Goal: Task Accomplishment & Management: Complete application form

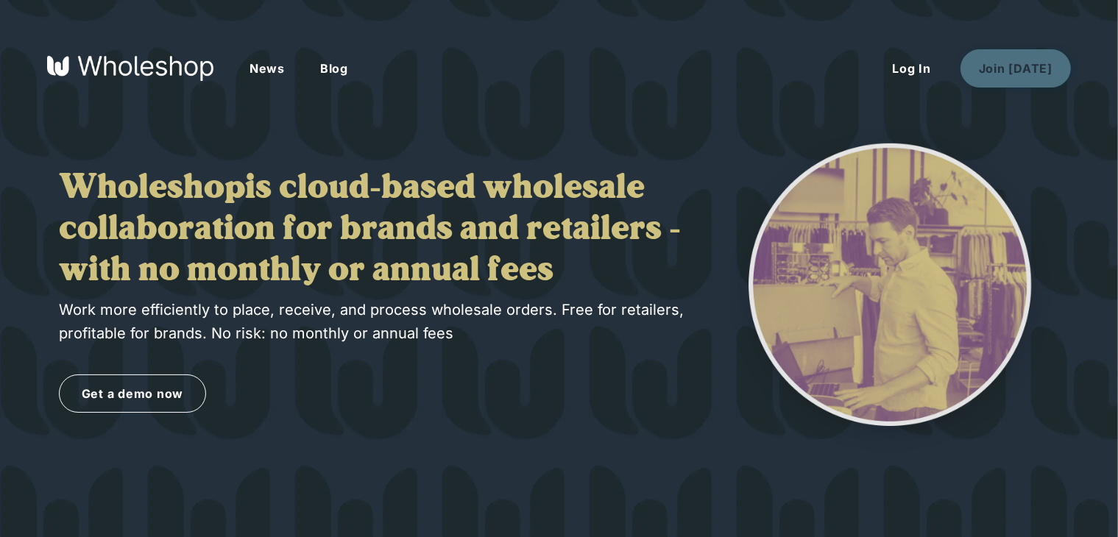
click at [1029, 76] on button "Join Today" at bounding box center [1016, 68] width 110 height 38
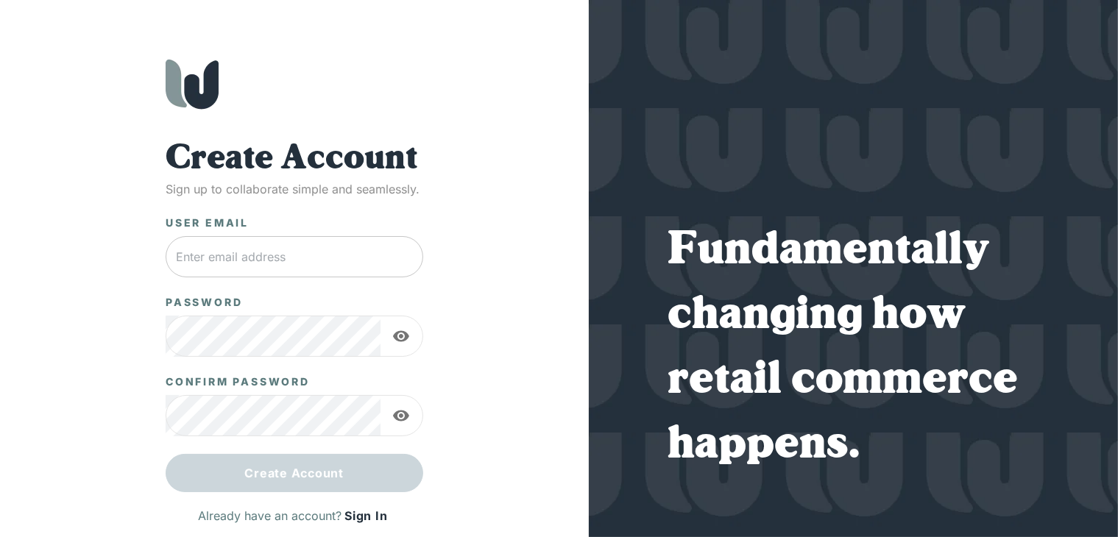
click at [313, 254] on input "text" at bounding box center [295, 256] width 258 height 41
paste input "[EMAIL_ADDRESS][DOMAIN_NAME]"
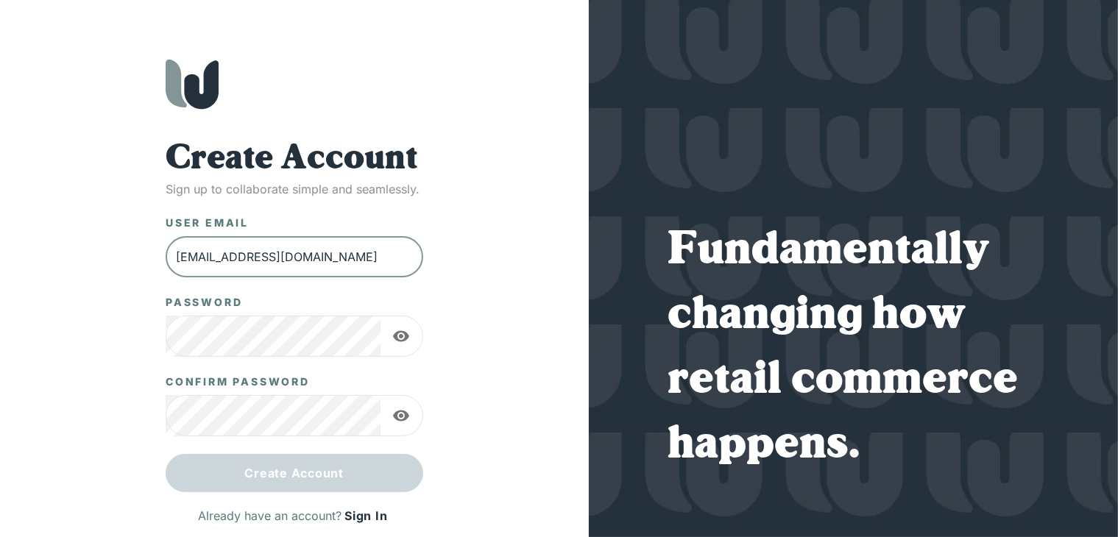
type input "[EMAIL_ADDRESS][DOMAIN_NAME]"
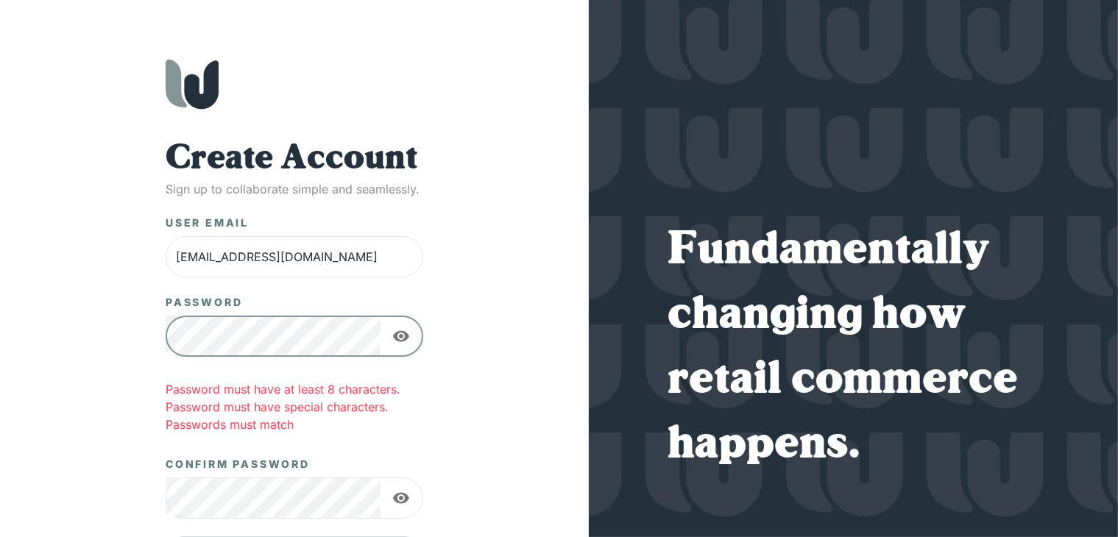
click at [392, 334] on icon "button" at bounding box center [401, 337] width 18 height 18
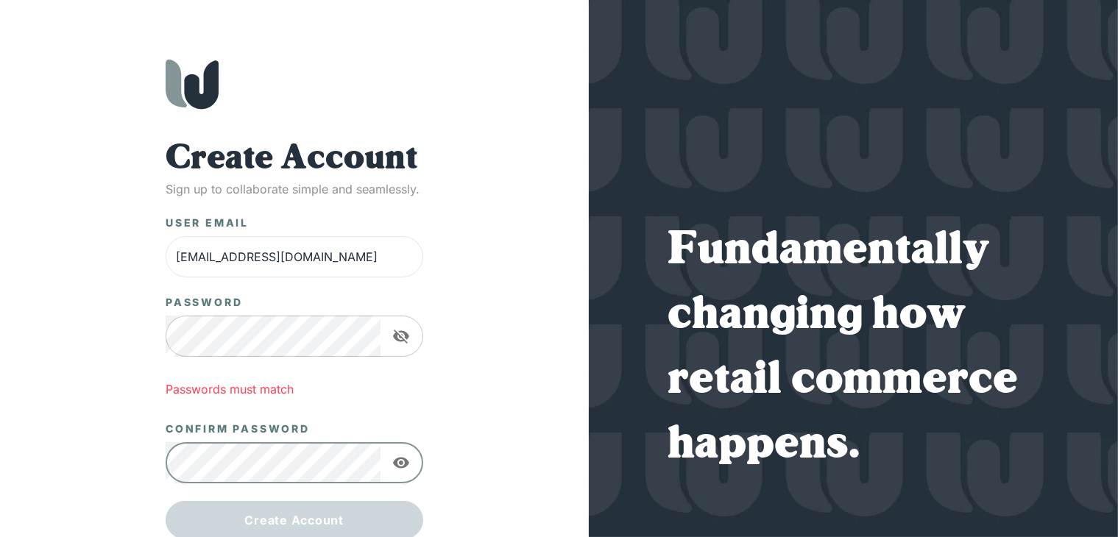
click at [400, 460] on icon "button" at bounding box center [401, 463] width 18 height 18
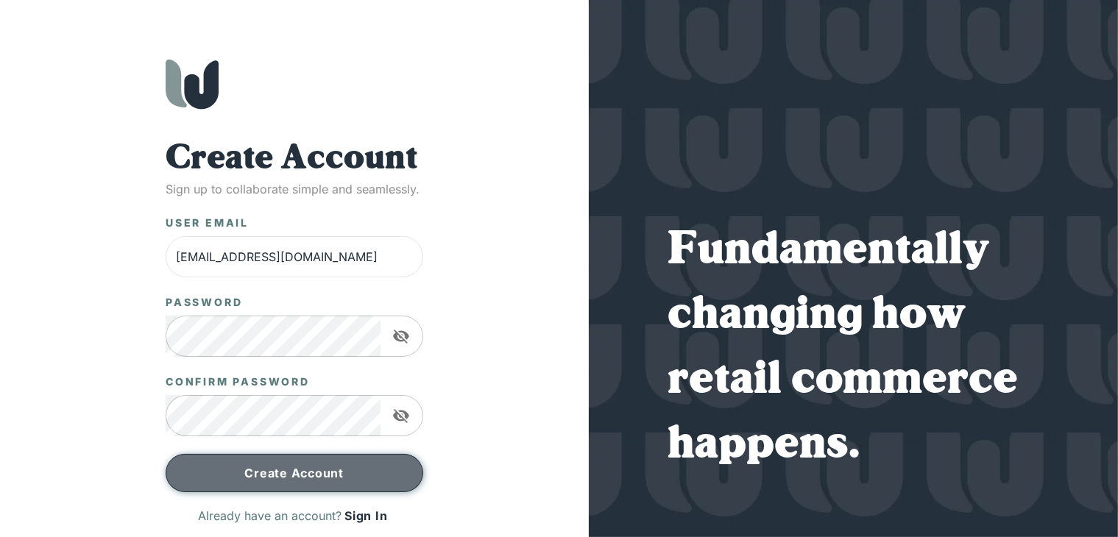
click at [271, 461] on button "Create Account" at bounding box center [295, 473] width 258 height 38
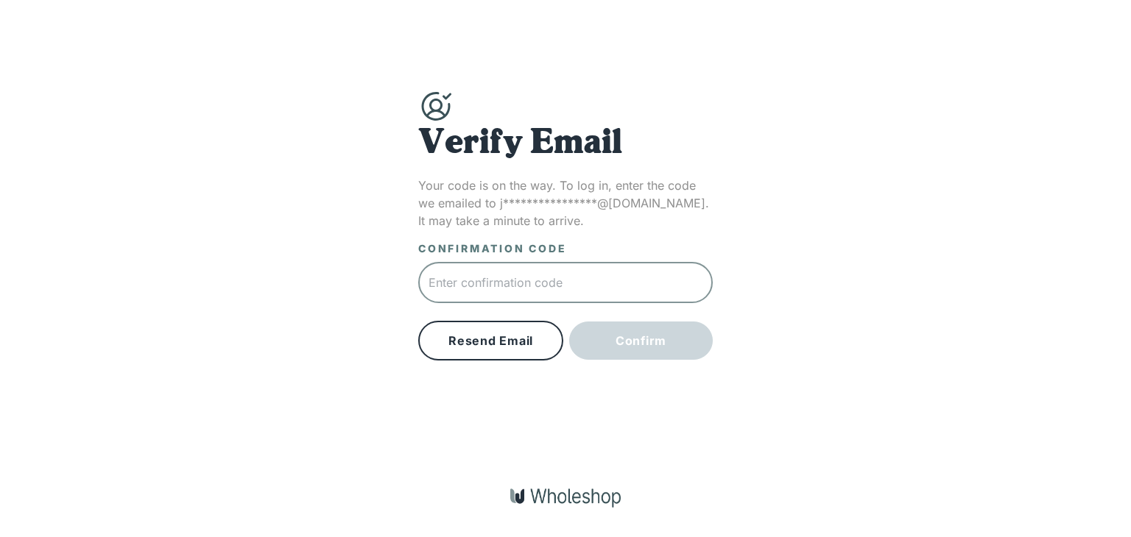
click at [532, 297] on input "text" at bounding box center [565, 282] width 294 height 41
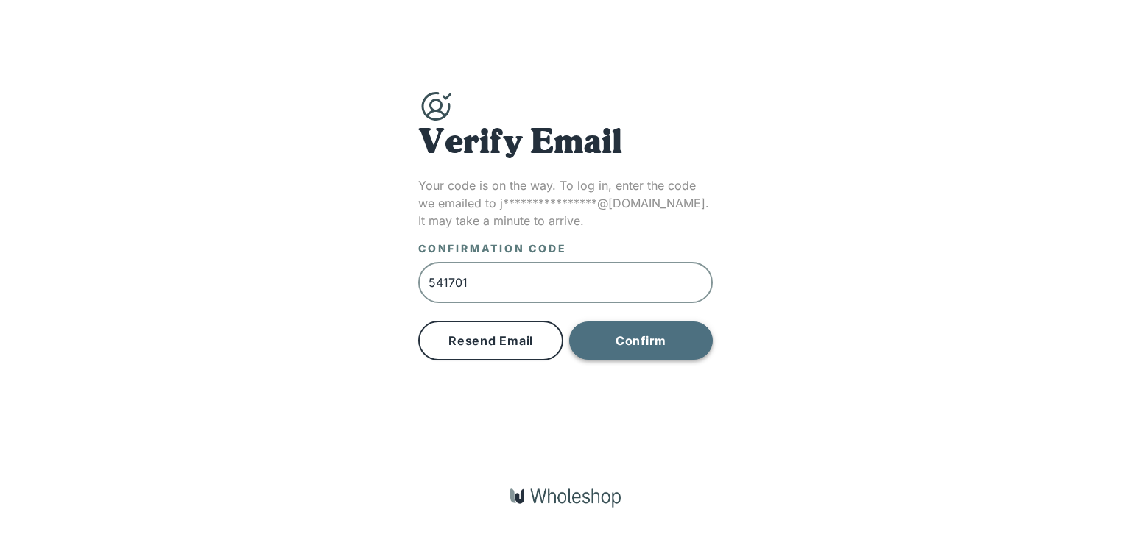
type input "541701"
click at [691, 328] on button "Confirm" at bounding box center [641, 341] width 144 height 38
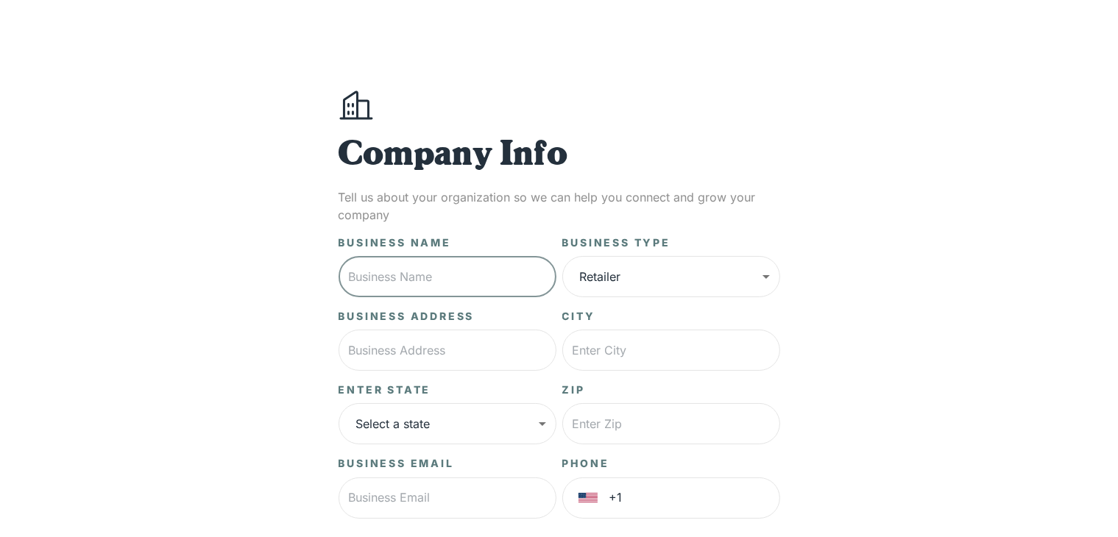
click at [409, 274] on input "text" at bounding box center [448, 276] width 218 height 41
type input "dotcom shop"
click at [683, 277] on body "**********" at bounding box center [559, 367] width 1118 height 735
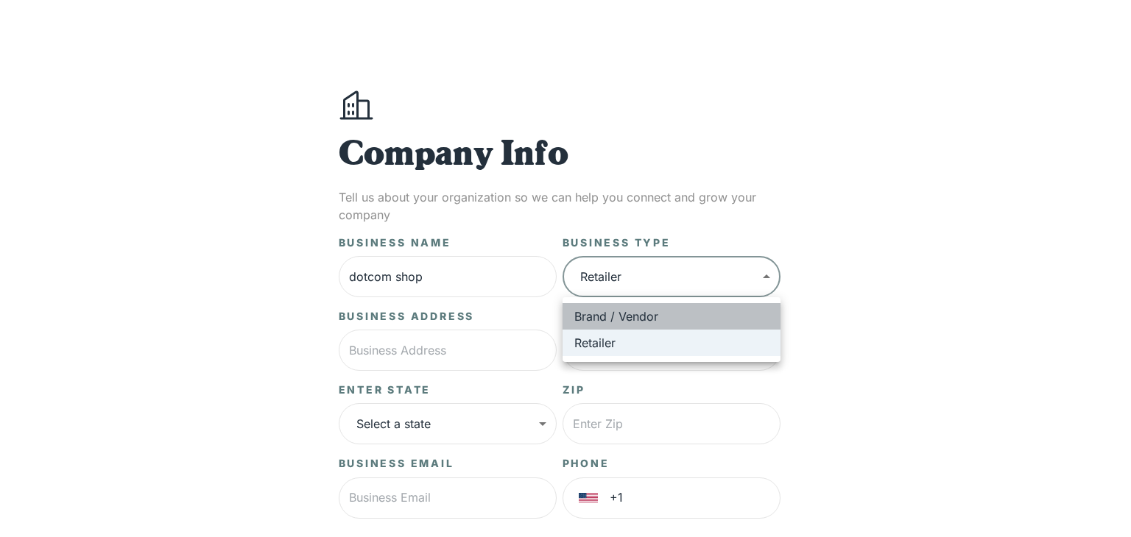
click at [704, 304] on li "Brand / Vendor" at bounding box center [671, 316] width 218 height 27
type input "*****"
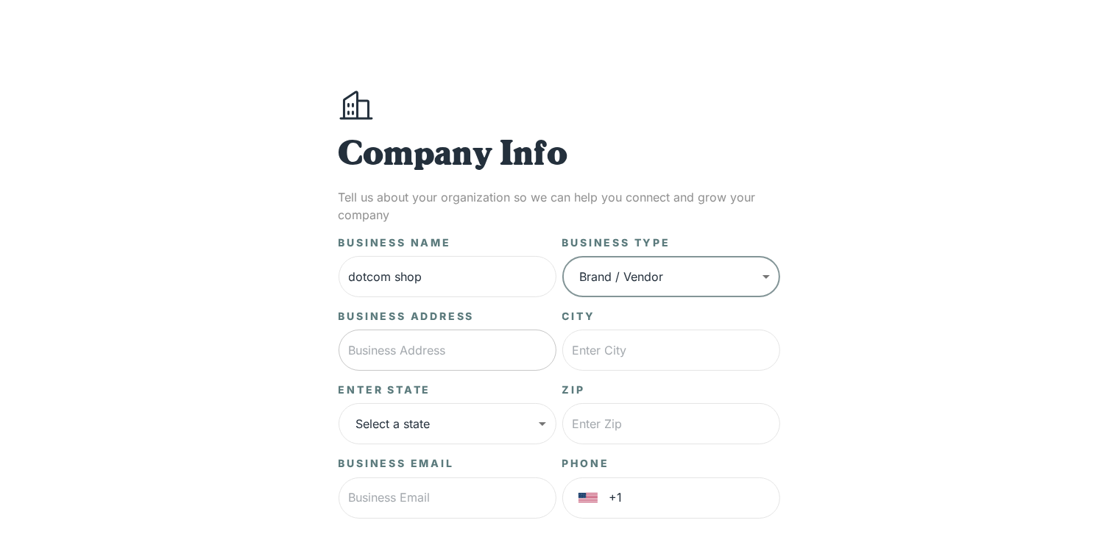
click at [436, 353] on input "text" at bounding box center [448, 350] width 218 height 41
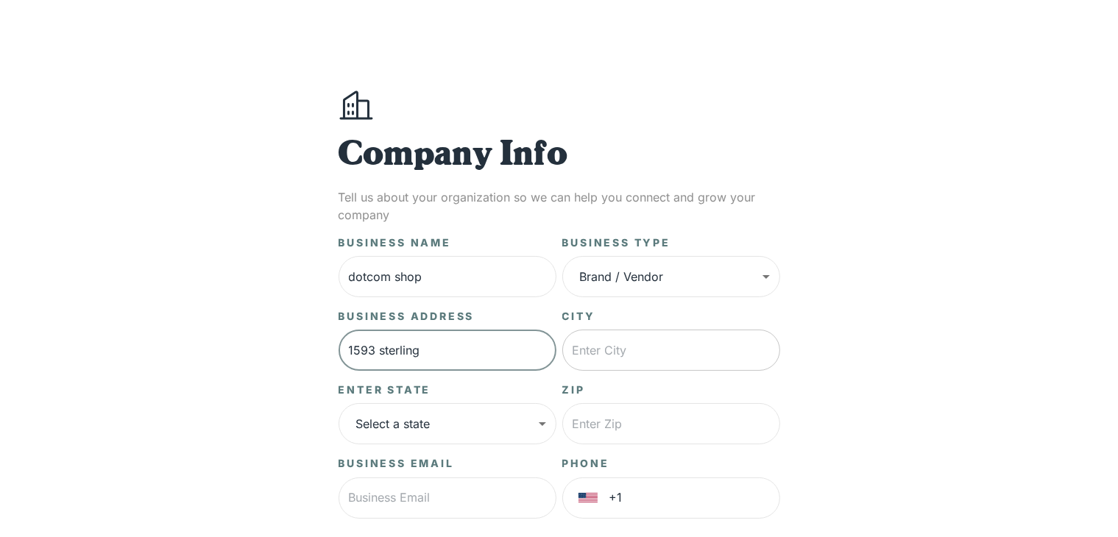
type input "1593 sterling"
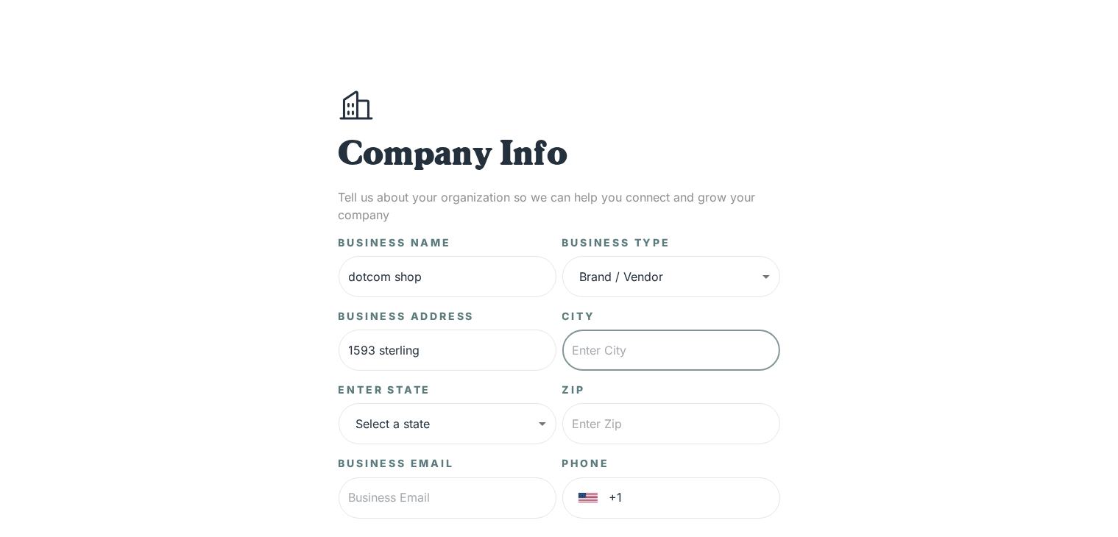
click at [654, 352] on input "text" at bounding box center [671, 350] width 218 height 41
type input "brooklyn"
click at [422, 430] on body "**********" at bounding box center [559, 367] width 1118 height 735
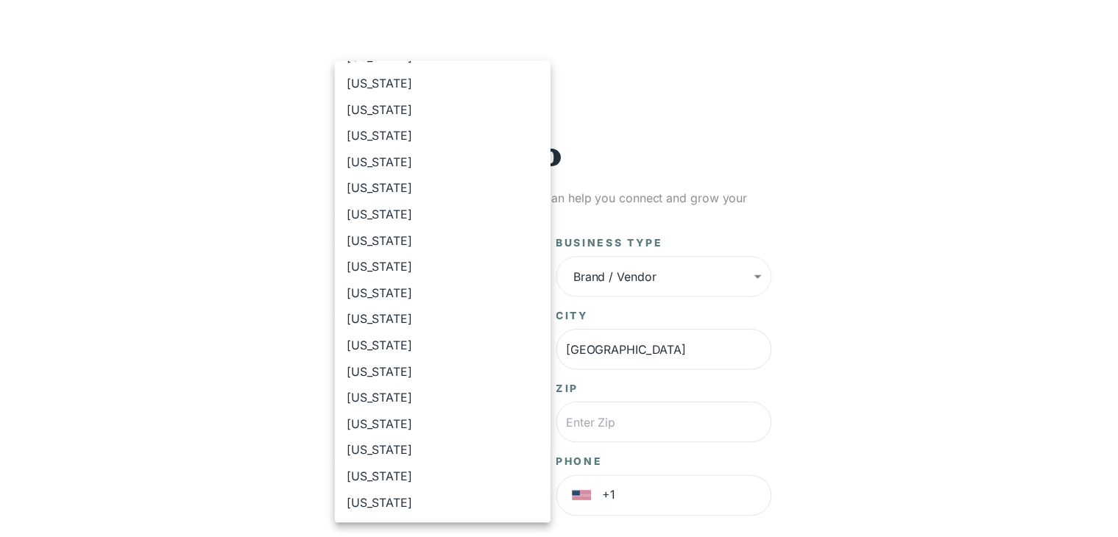
scroll to position [442, 0]
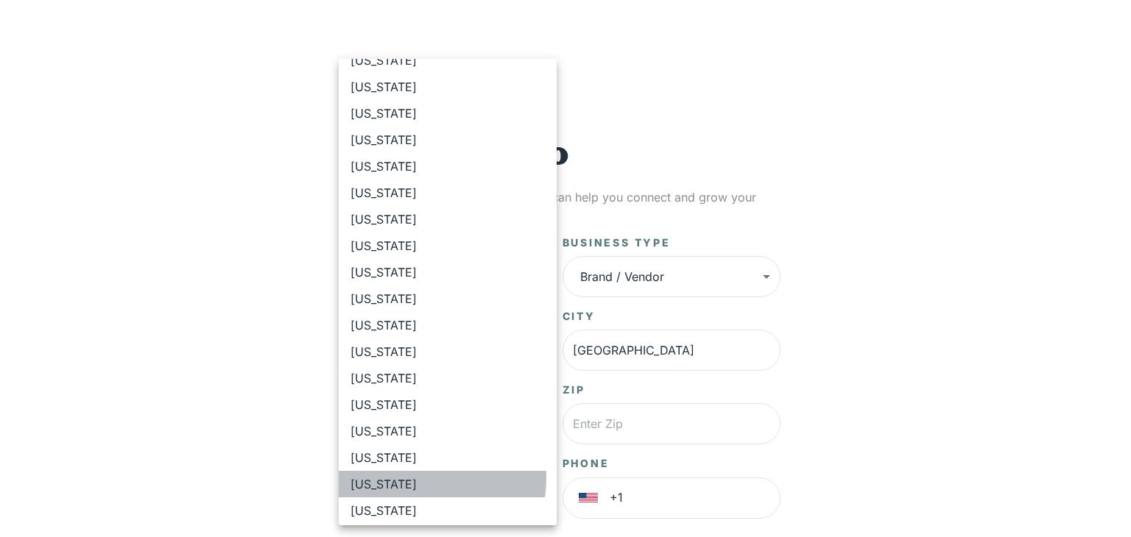
click at [397, 479] on li "New York" at bounding box center [448, 484] width 218 height 27
type input "**"
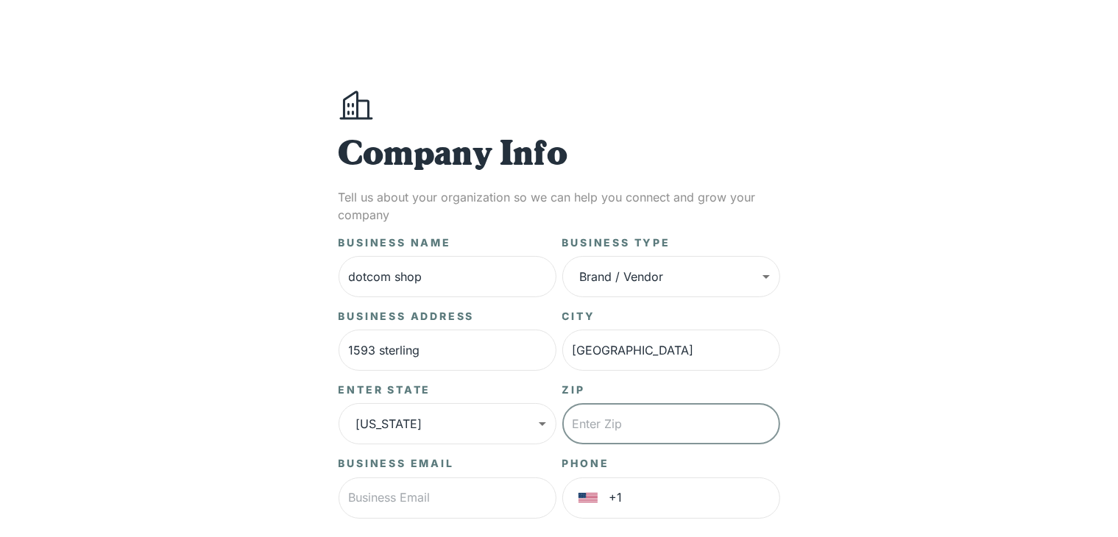
click at [742, 414] on input "text" at bounding box center [671, 423] width 218 height 41
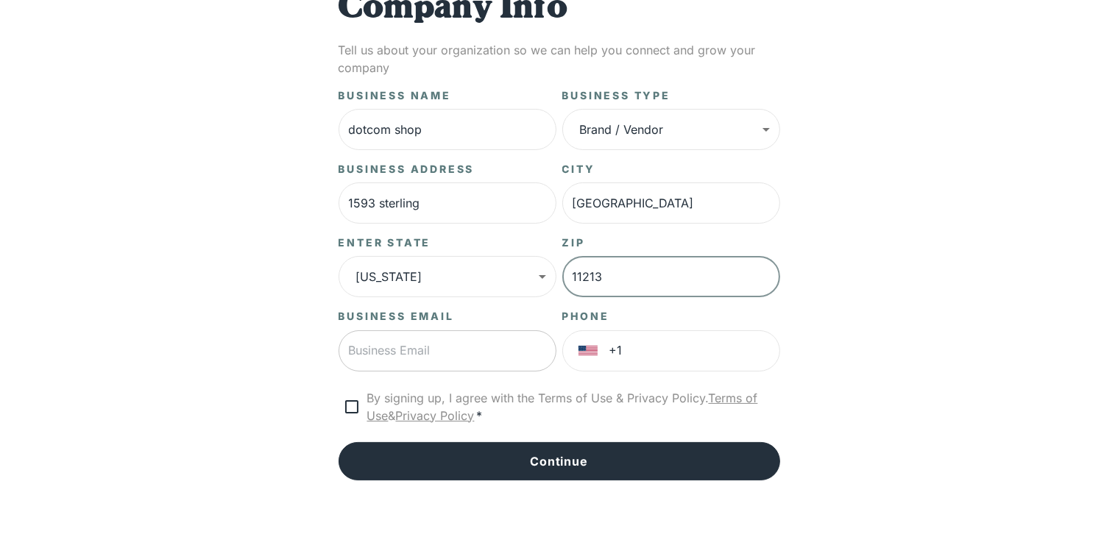
type input "11213"
click at [444, 357] on input "text" at bounding box center [448, 351] width 218 height 41
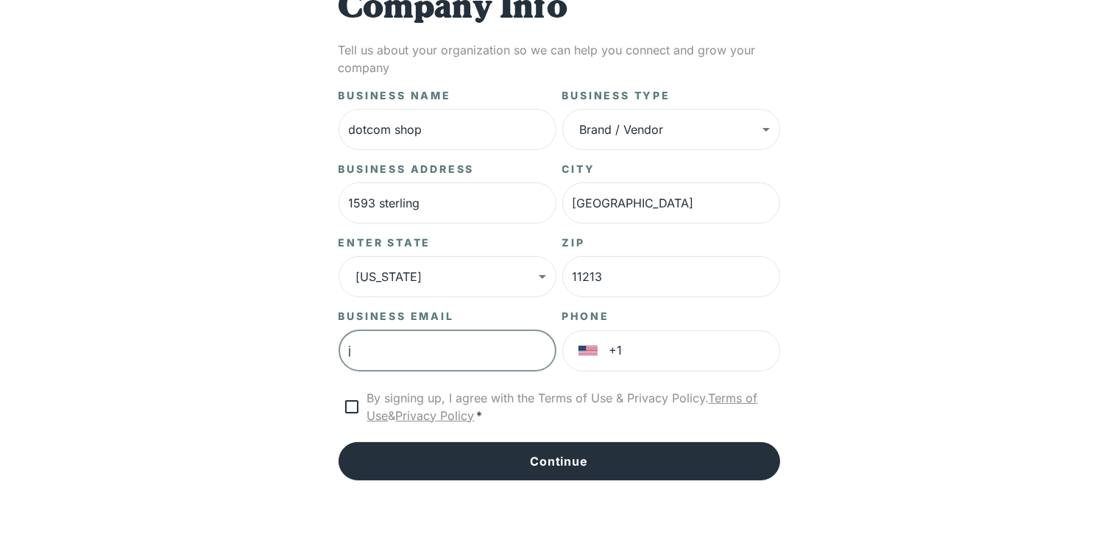
paste input "[EMAIL_ADDRESS][DOMAIN_NAME]"
click at [357, 356] on input "jjonathantankleff1@proton.me" at bounding box center [448, 351] width 218 height 41
type input "[EMAIL_ADDRESS][DOMAIN_NAME]"
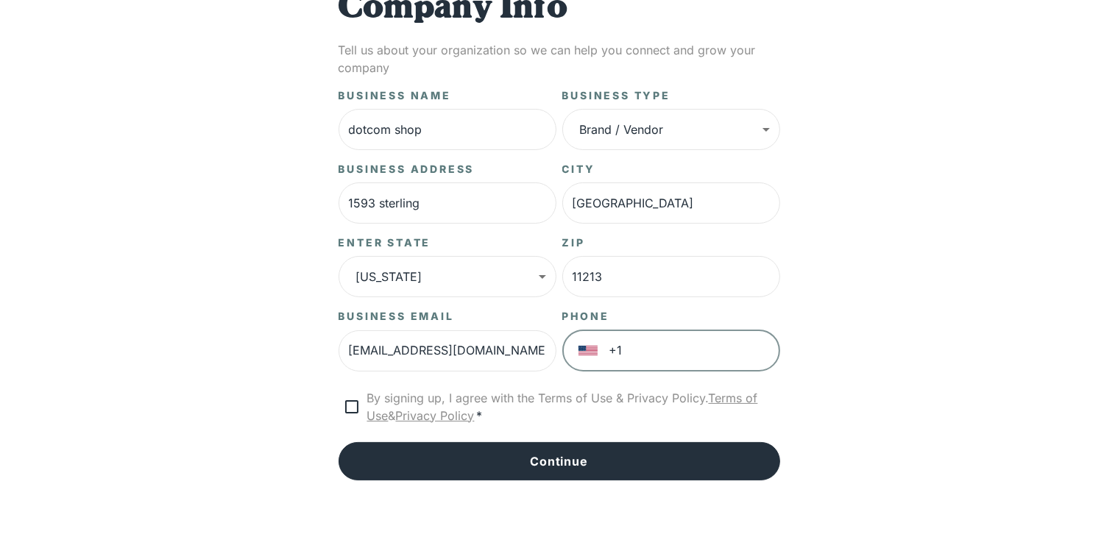
click at [715, 345] on input "+1" at bounding box center [695, 351] width 171 height 41
type input "+1 202 741 6441"
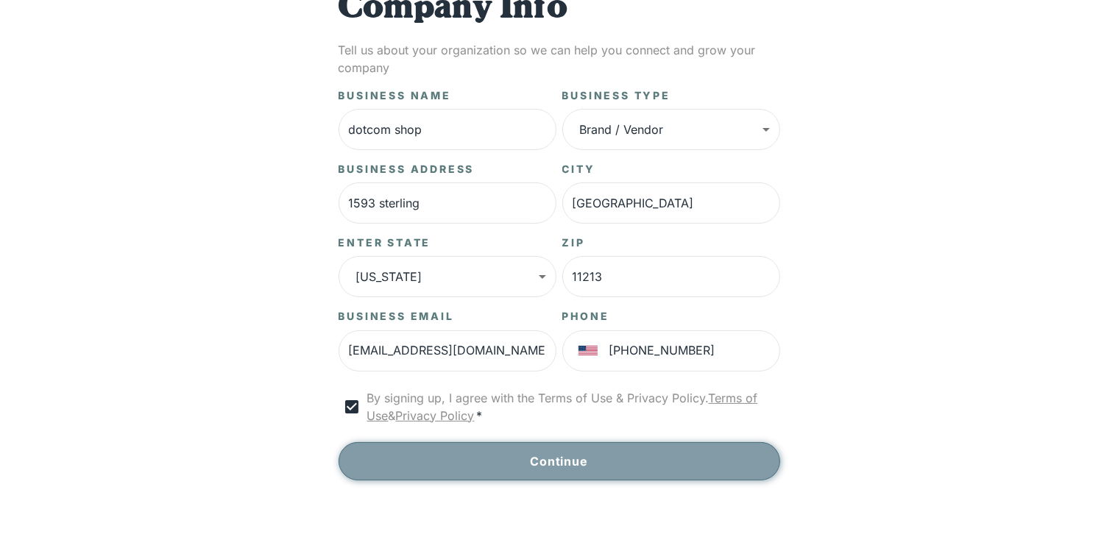
click at [580, 461] on button "Continue" at bounding box center [560, 461] width 442 height 38
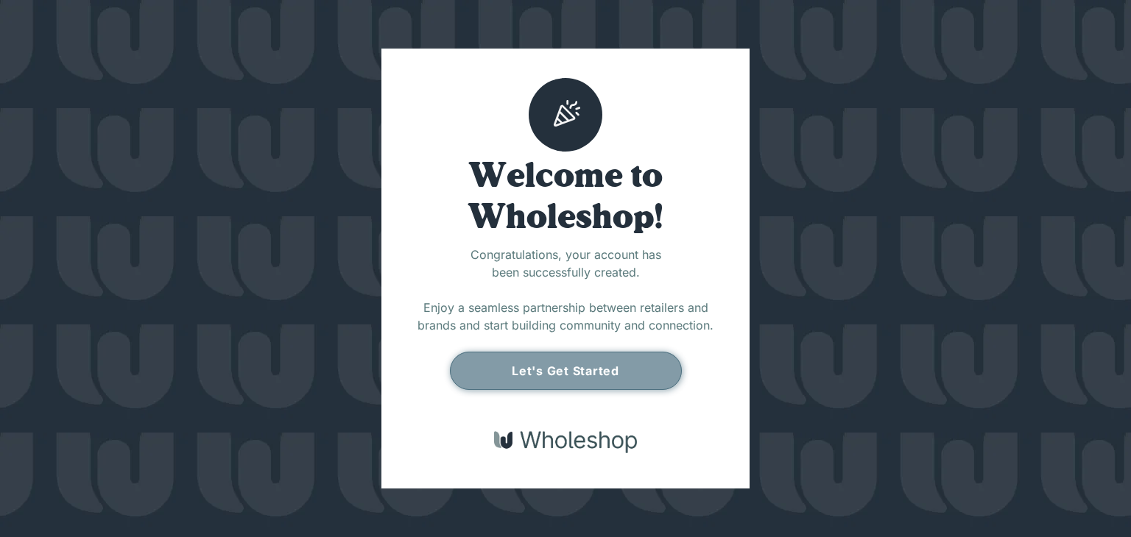
click at [568, 367] on button "Let's Get Started" at bounding box center [566, 371] width 232 height 38
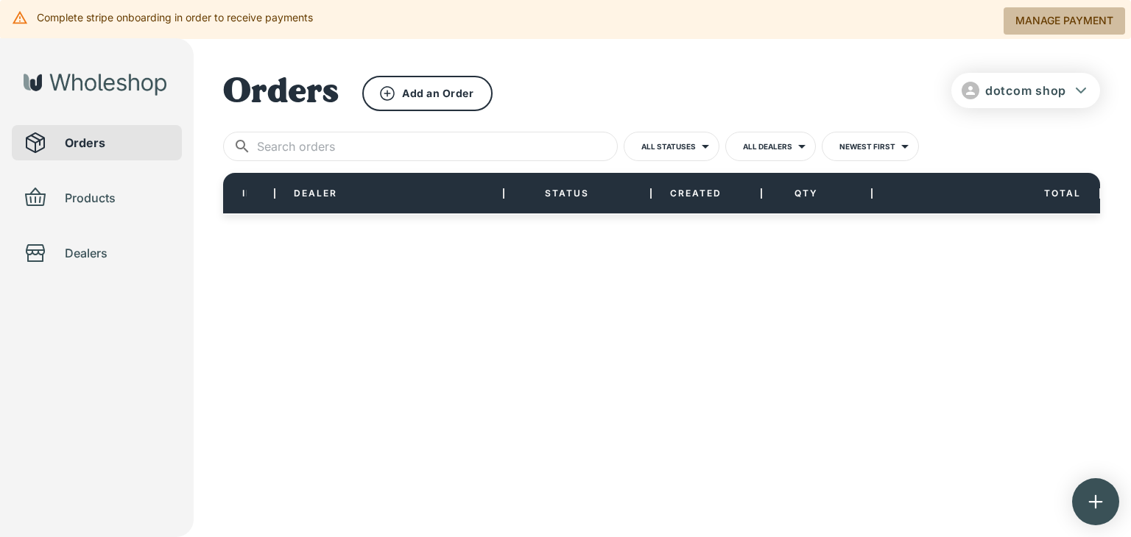
click at [1040, 22] on link "Manage payment" at bounding box center [1063, 20] width 121 height 27
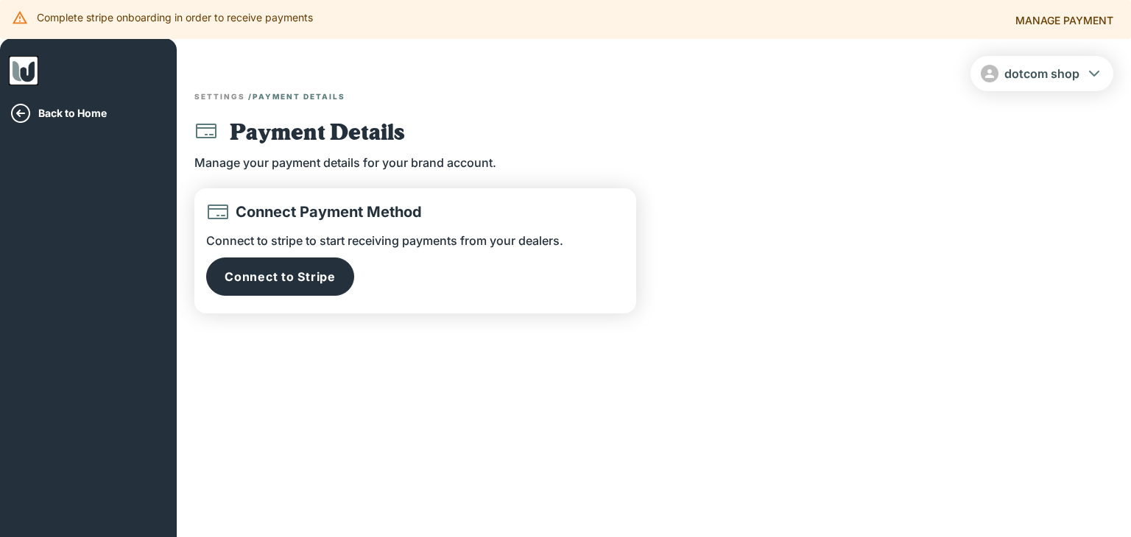
click at [1066, 72] on span "dotcom shop" at bounding box center [1041, 73] width 75 height 15
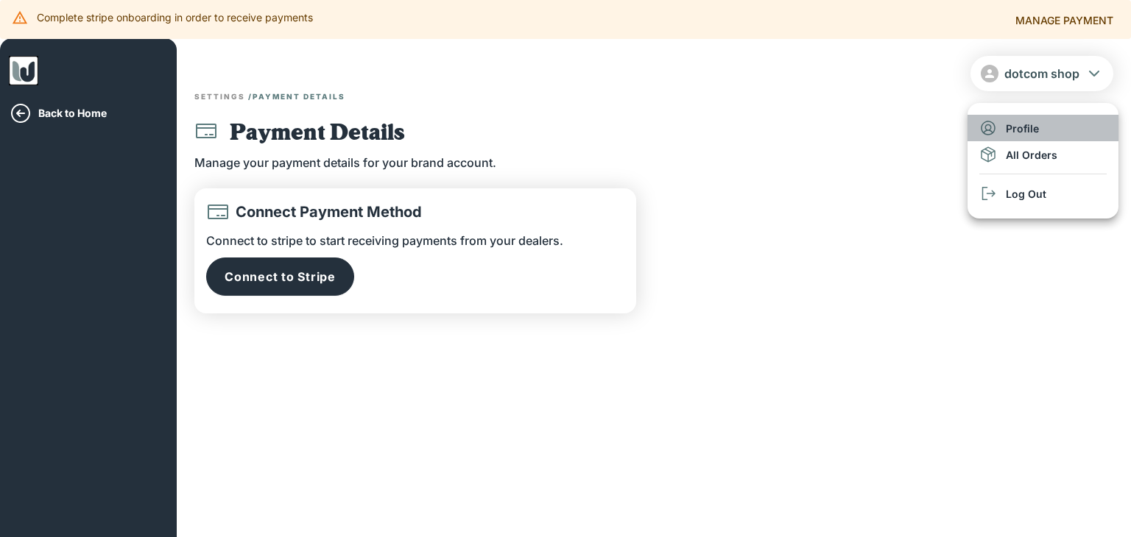
click at [1050, 121] on li "Profile" at bounding box center [1042, 128] width 151 height 27
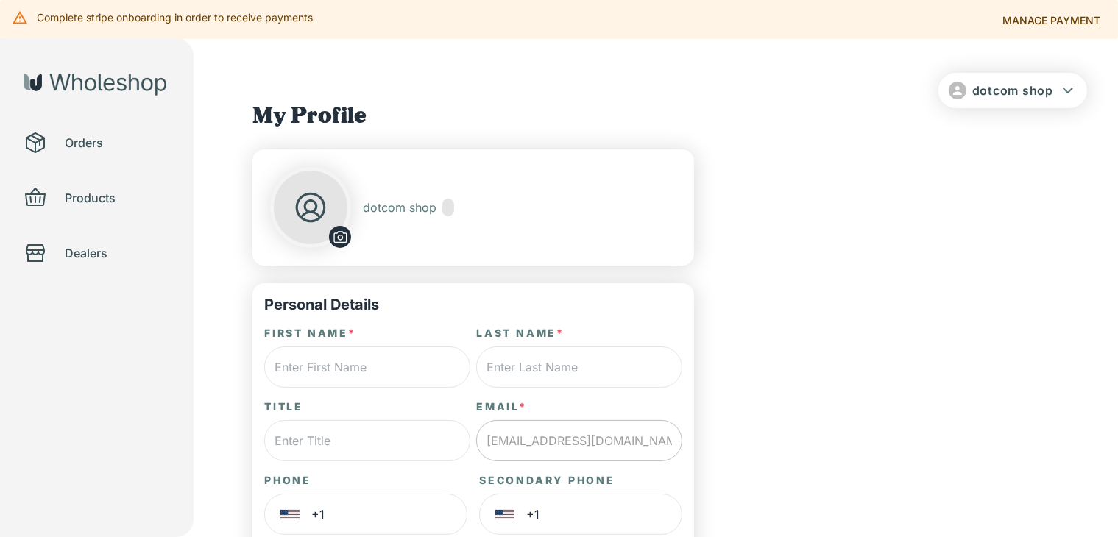
click at [412, 207] on p "dotcom shop" at bounding box center [400, 207] width 74 height 16
click at [1060, 93] on icon "button" at bounding box center [1068, 91] width 18 height 18
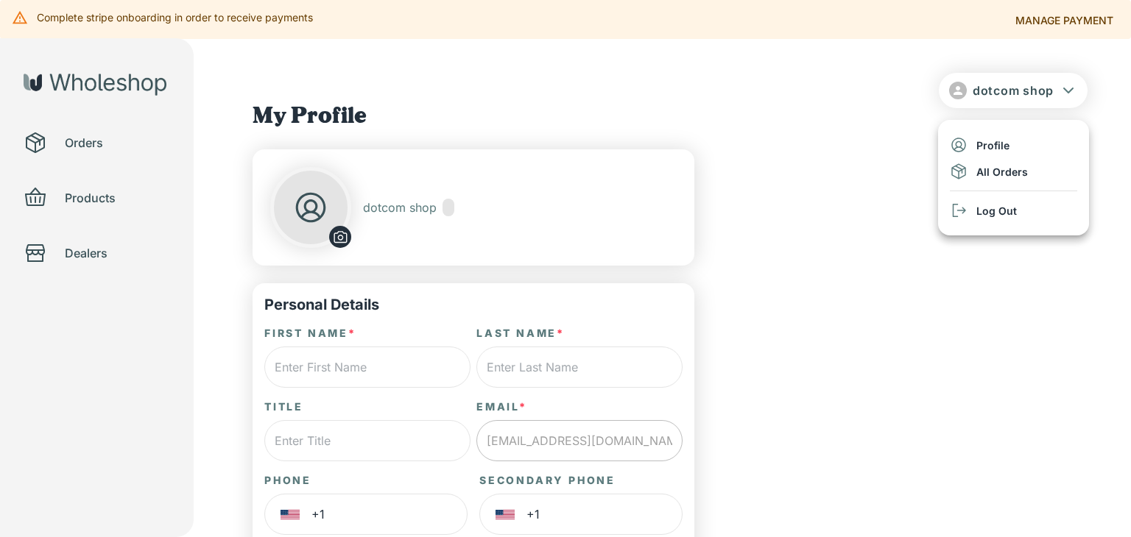
click at [1033, 210] on li "Log Out" at bounding box center [1013, 210] width 151 height 27
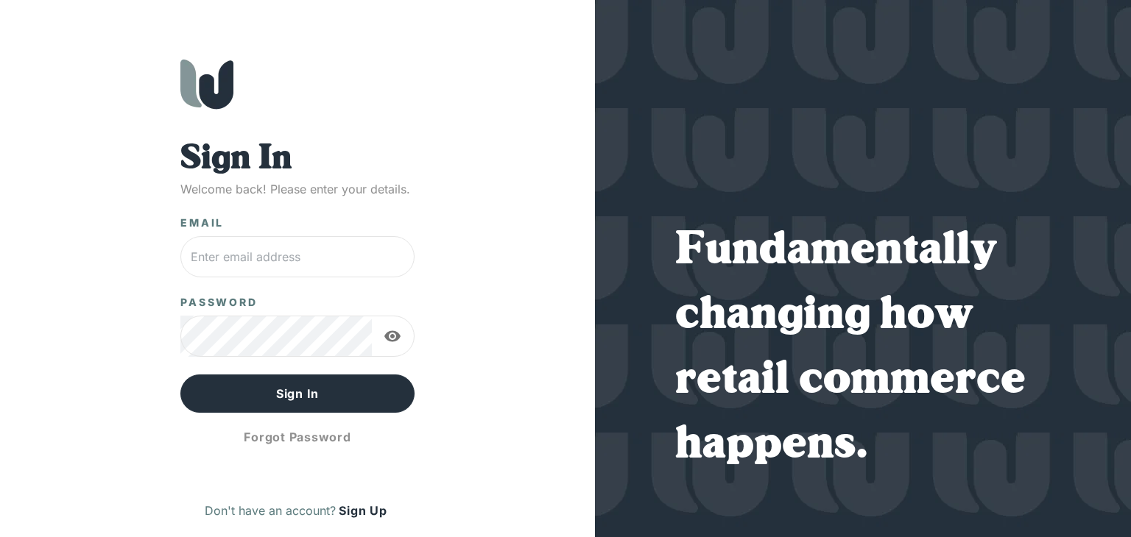
type input "[EMAIL_ADDRESS][DOMAIN_NAME]"
click at [377, 245] on input "[EMAIL_ADDRESS][DOMAIN_NAME]" at bounding box center [297, 256] width 234 height 41
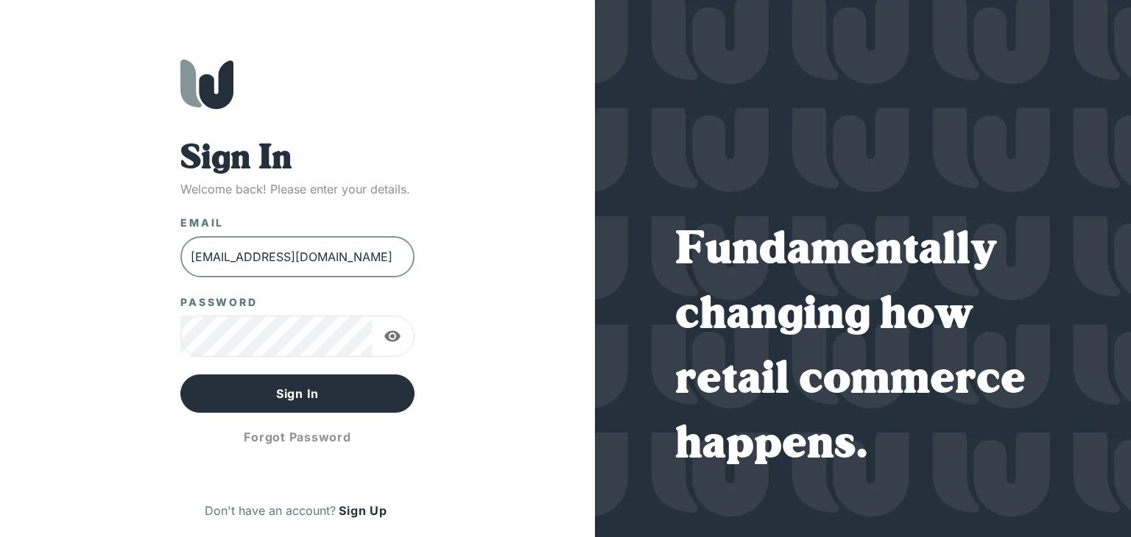
click at [359, 507] on button "Sign Up" at bounding box center [363, 511] width 54 height 24
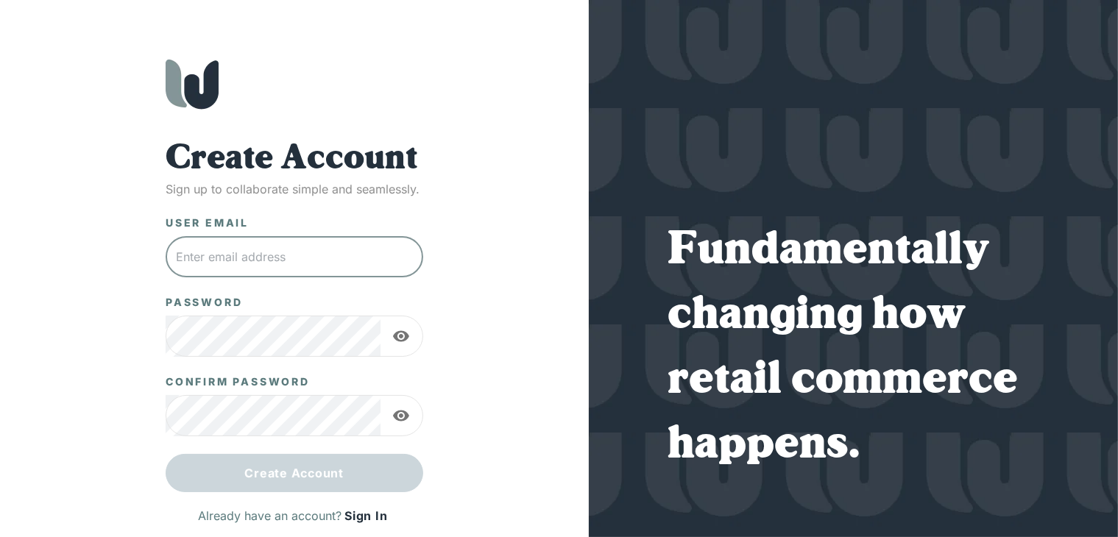
click at [306, 248] on input "text" at bounding box center [295, 256] width 258 height 41
paste input "[EMAIL_ADDRESS][DOMAIN_NAME]"
type input "[EMAIL_ADDRESS][DOMAIN_NAME]"
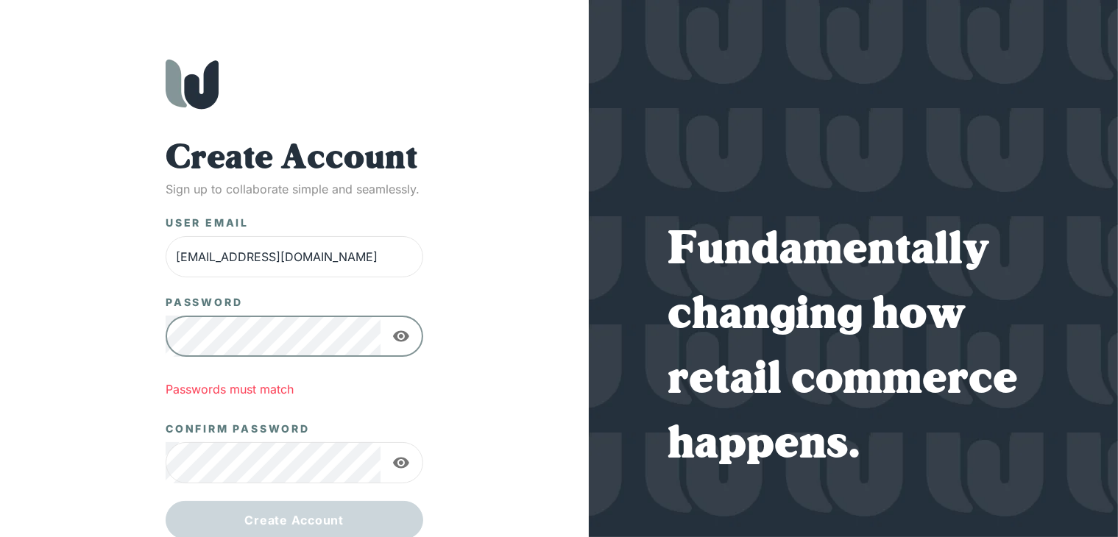
click at [395, 336] on icon "button" at bounding box center [401, 336] width 16 height 11
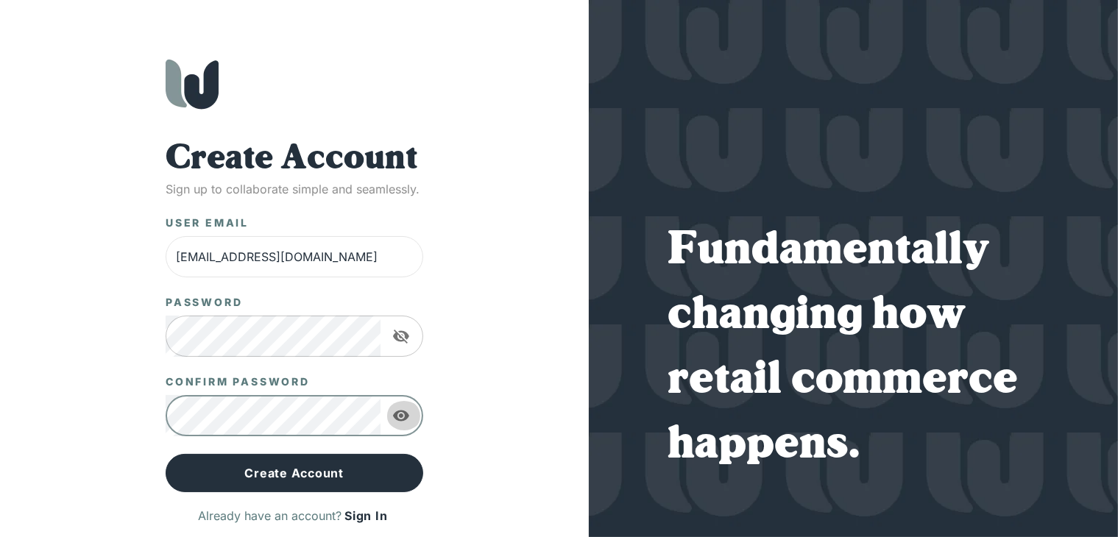
click at [402, 415] on icon "button" at bounding box center [401, 416] width 16 height 11
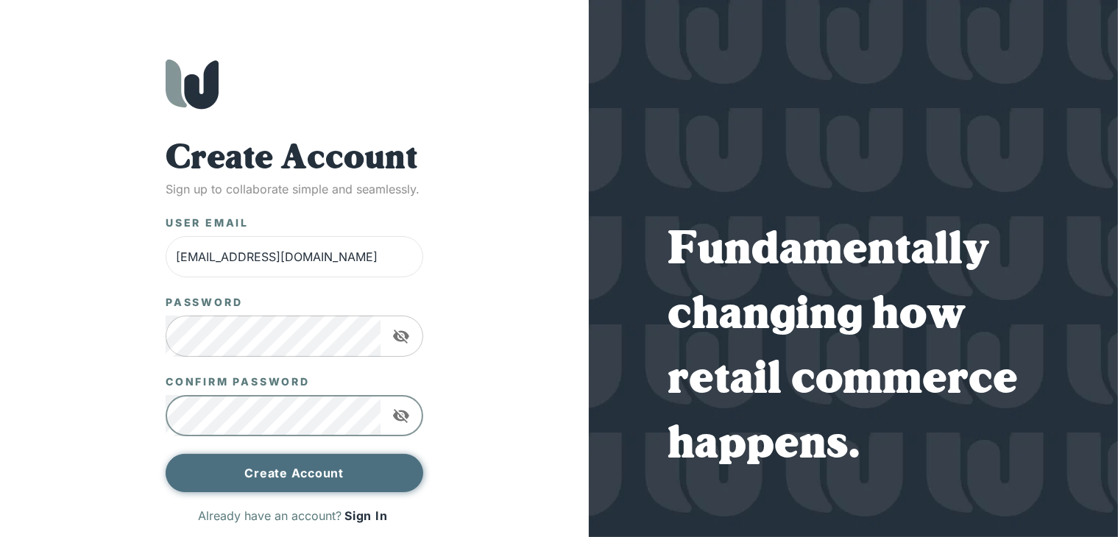
click at [306, 467] on button "Create Account" at bounding box center [295, 473] width 258 height 38
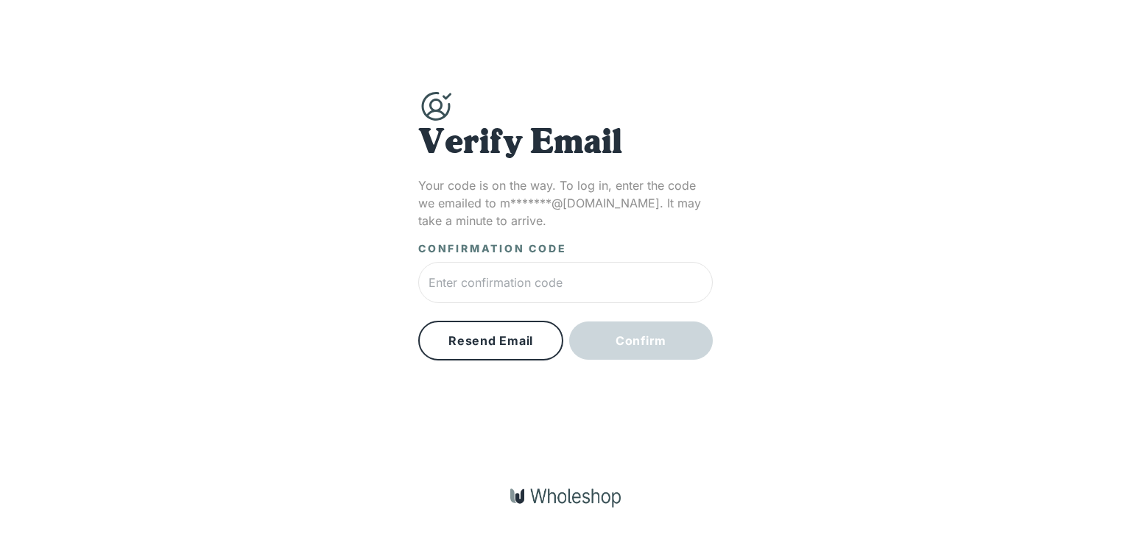
click at [559, 264] on input "text" at bounding box center [565, 282] width 294 height 41
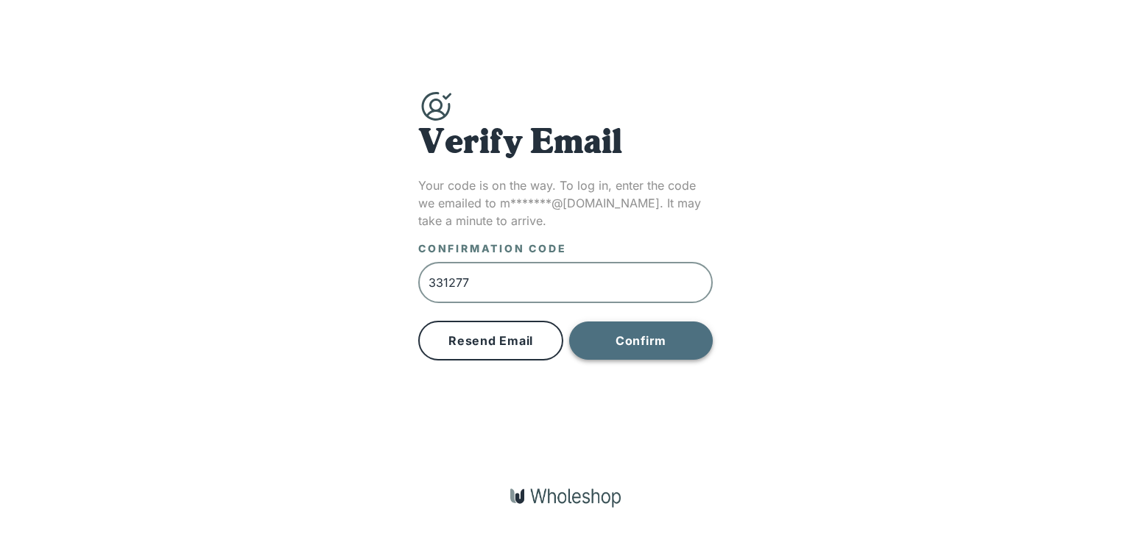
type input "331277"
click at [668, 333] on button "Confirm" at bounding box center [641, 341] width 144 height 38
